Goal: Transaction & Acquisition: Book appointment/travel/reservation

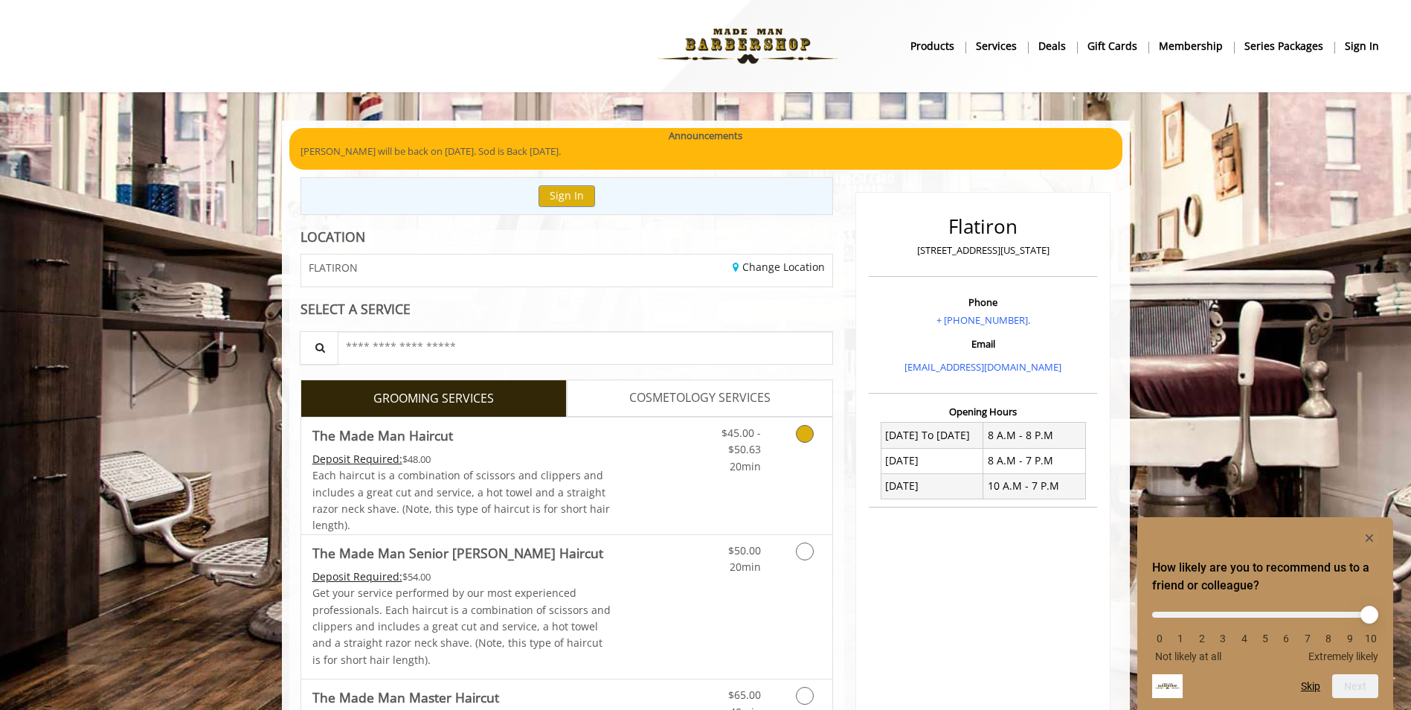
click at [745, 454] on span "$45.00 - $50.63" at bounding box center [740, 440] width 39 height 30
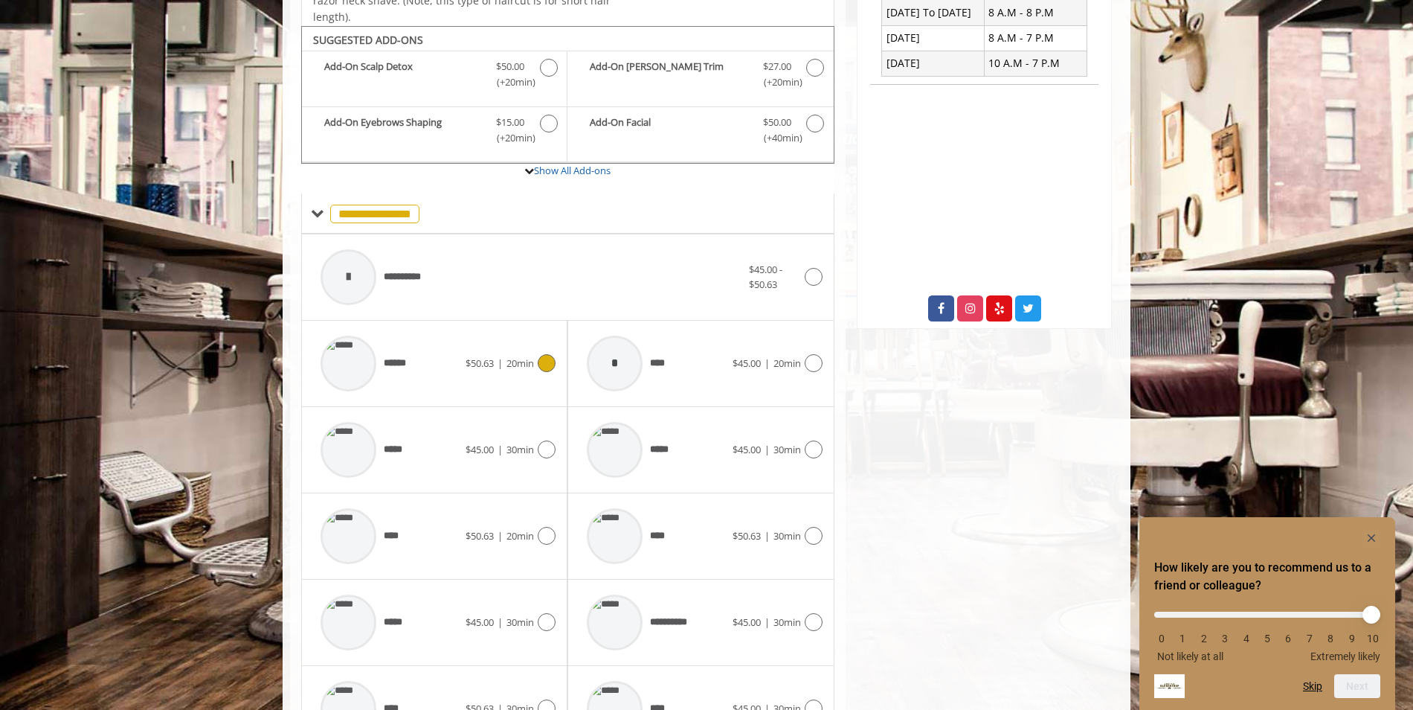
scroll to position [449, 0]
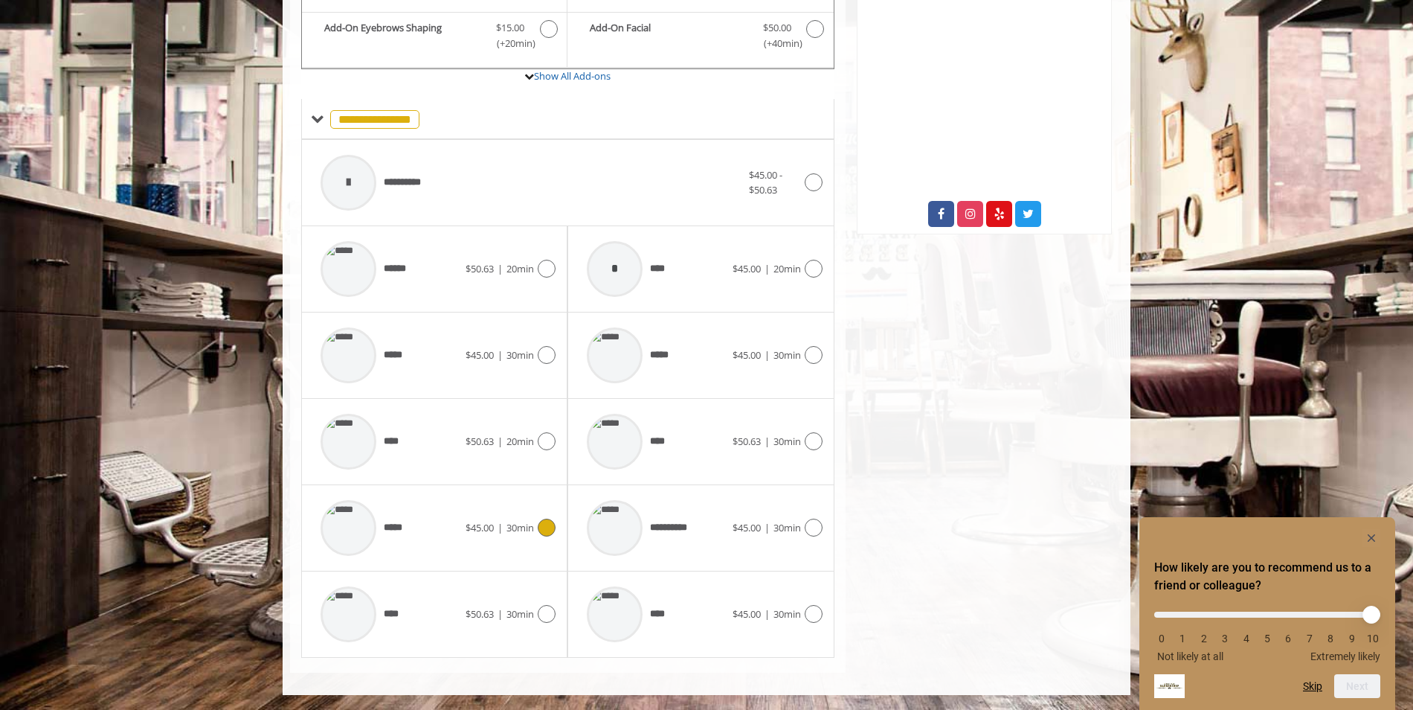
click at [403, 517] on span "*****" at bounding box center [361, 527] width 97 height 71
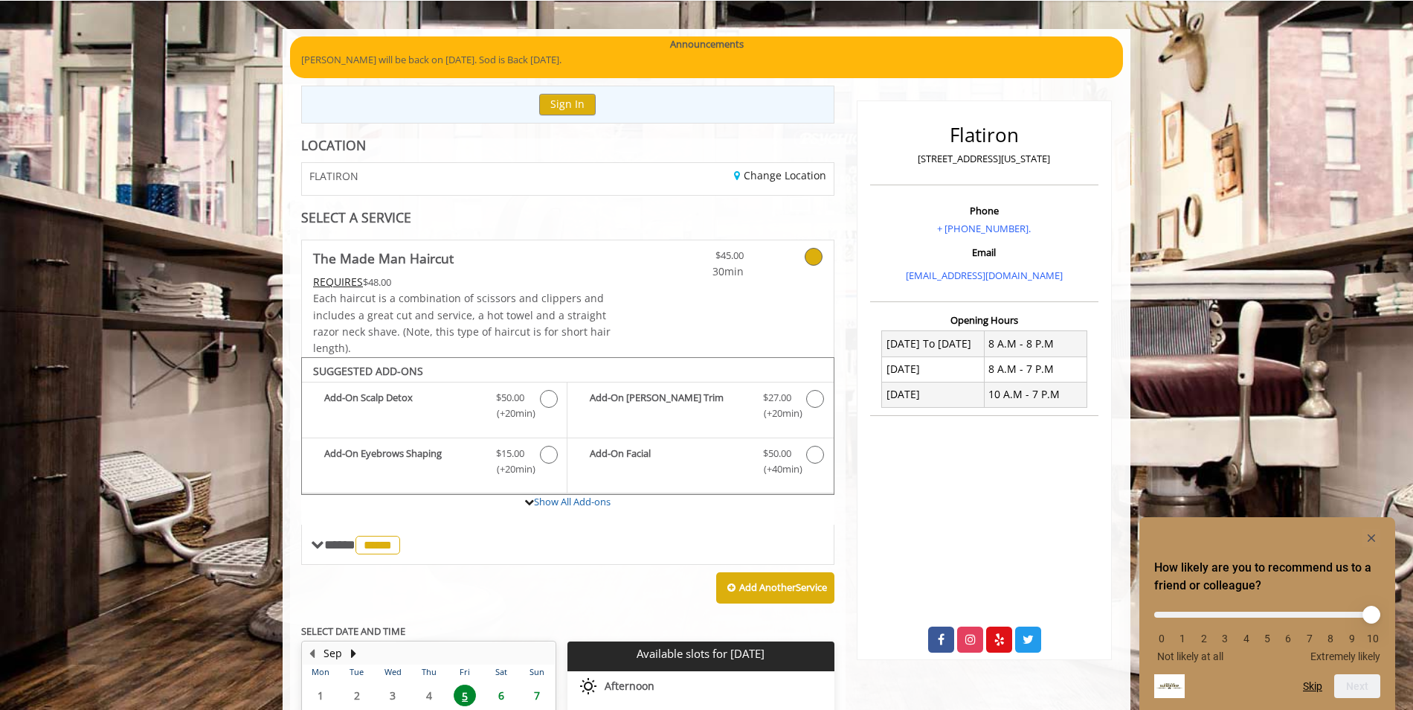
scroll to position [54, 0]
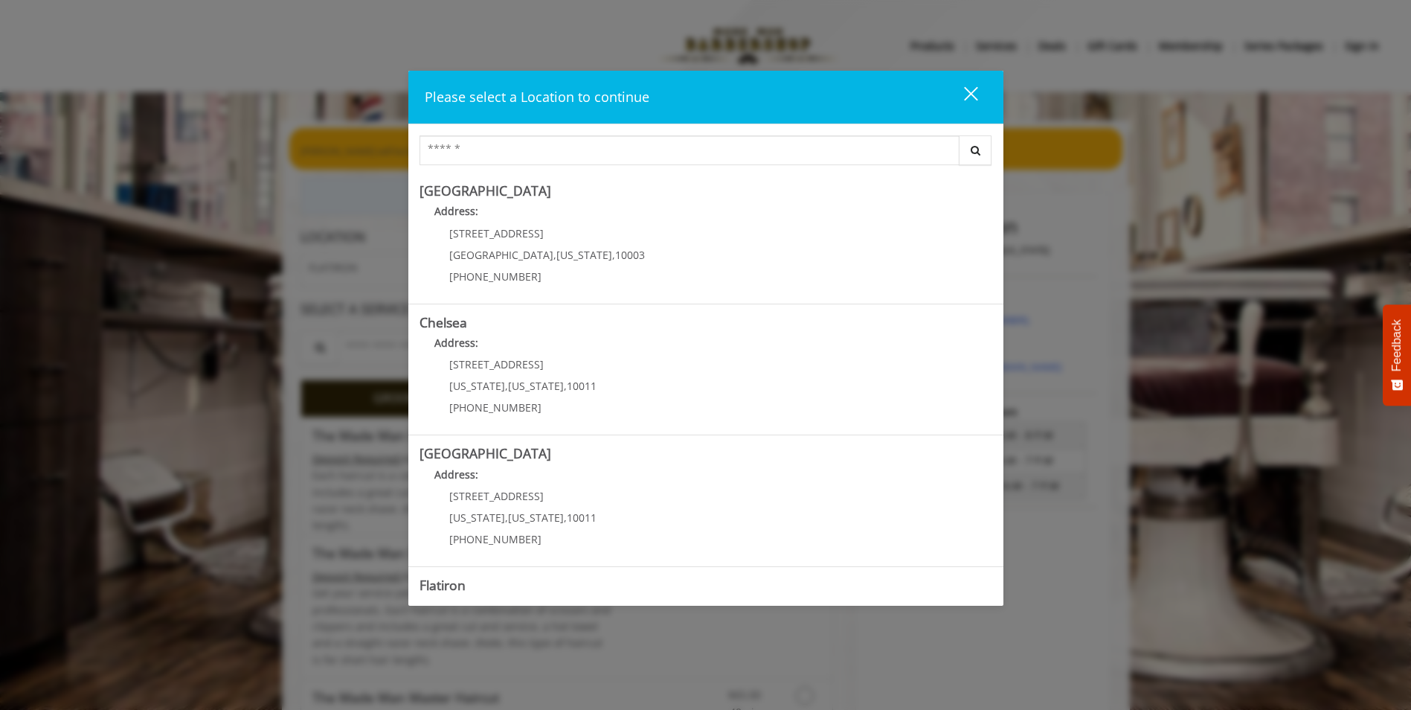
click at [226, 327] on div "Please select a Location to continue close Search Greenwich Village Address: 60…" at bounding box center [705, 355] width 1411 height 710
click at [974, 91] on div "close dialog" at bounding box center [970, 94] width 14 height 14
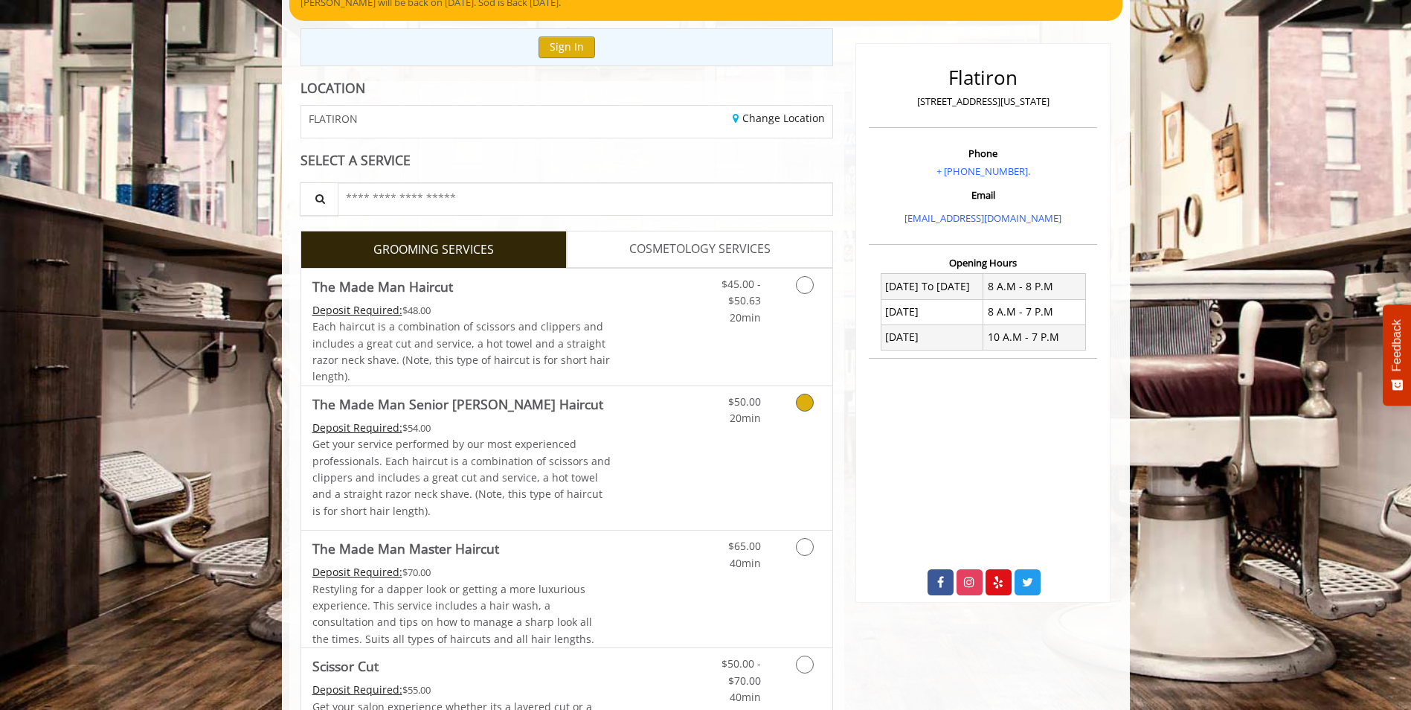
click at [563, 460] on p "Get your service performed by our most experienced professionals. Each haircut …" at bounding box center [461, 477] width 299 height 83
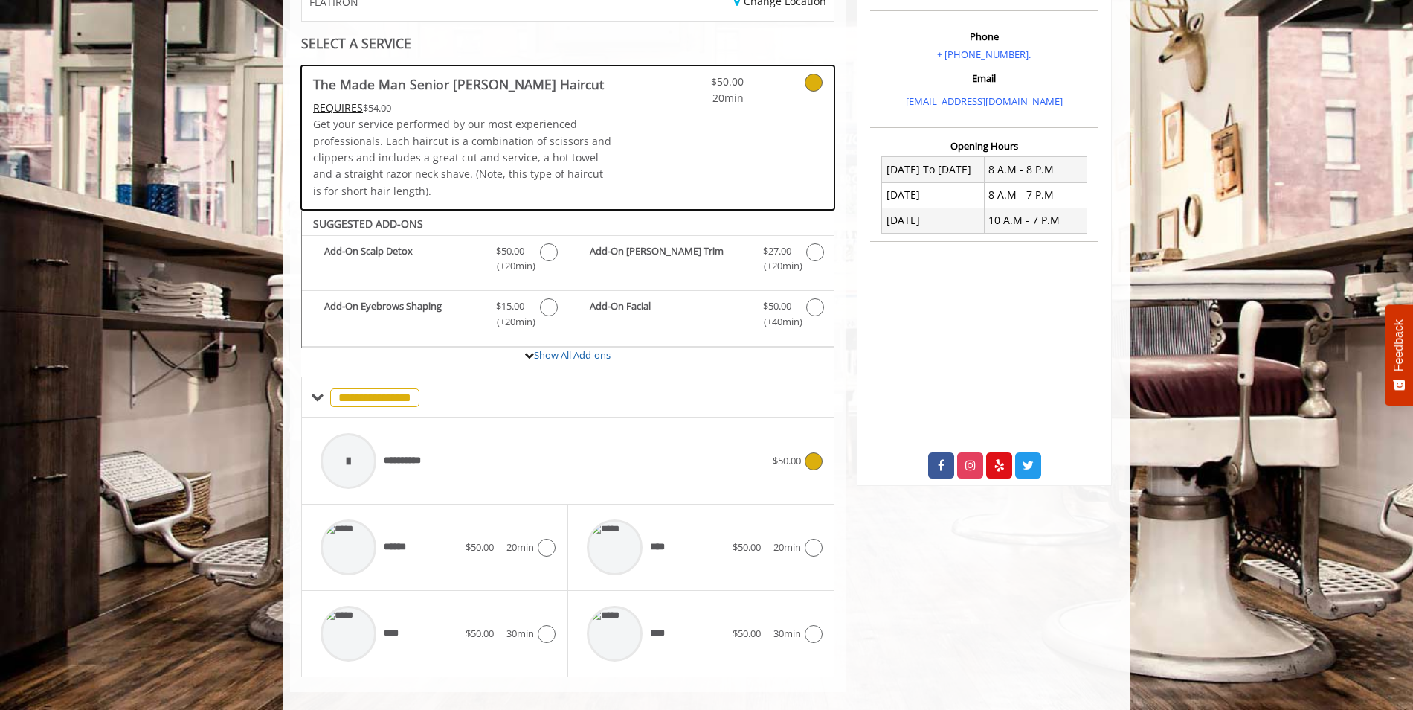
scroll to position [285, 0]
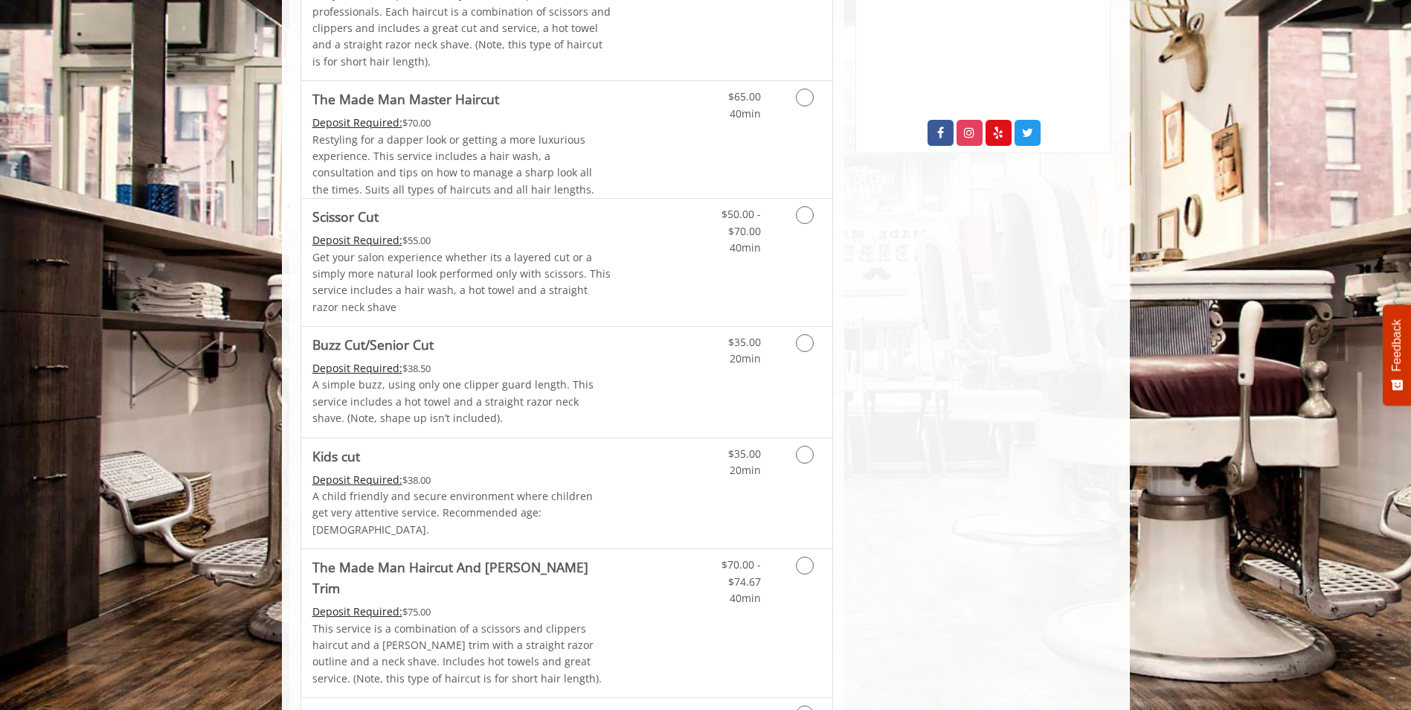
scroll to position [744, 0]
